Goal: Connect with others: Connect with other users

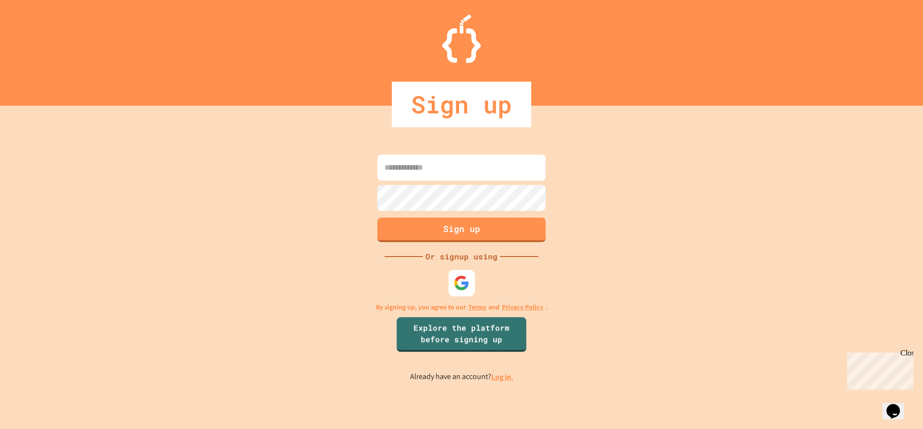
click at [465, 282] on img at bounding box center [462, 283] width 16 height 16
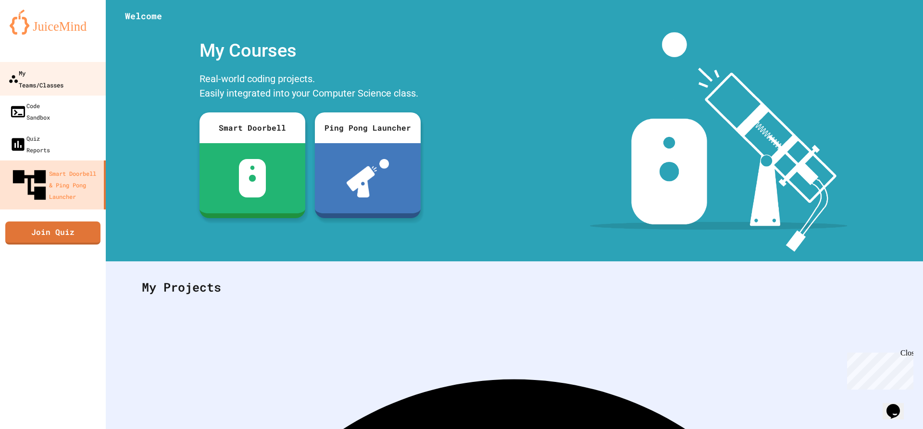
click at [44, 77] on div "My Teams/Classes" at bounding box center [35, 79] width 55 height 24
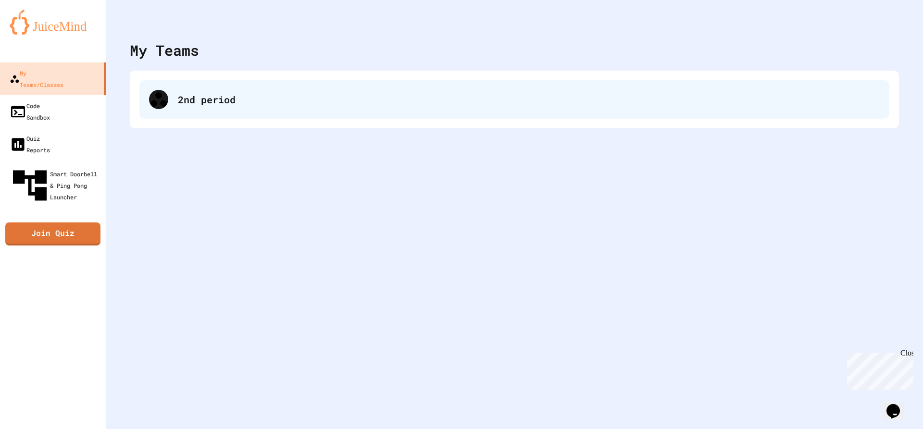
click at [273, 110] on div "2nd period" at bounding box center [514, 99] width 750 height 38
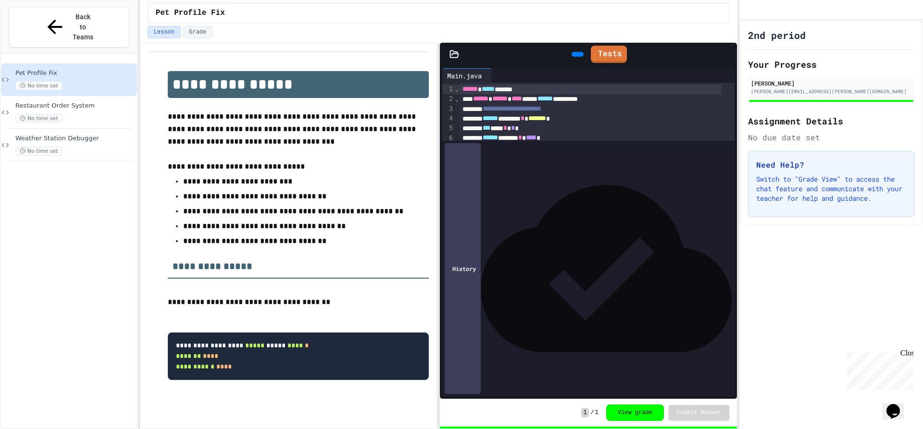
scroll to position [17, 0]
